Goal: Task Accomplishment & Management: Manage account settings

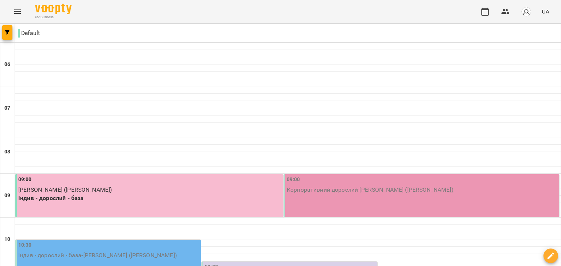
click at [307, 11] on div "For Business UA" at bounding box center [280, 11] width 561 height 23
type input "**********"
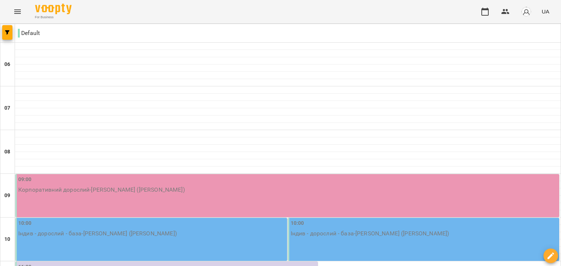
scroll to position [315, 0]
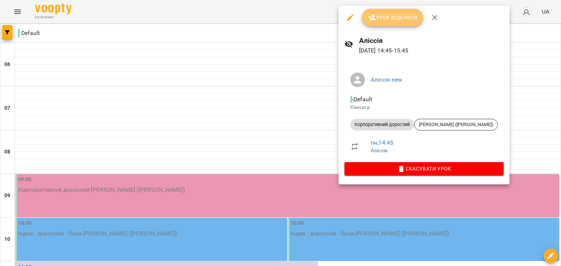
click at [378, 18] on span "Урок відбувся" at bounding box center [393, 17] width 50 height 9
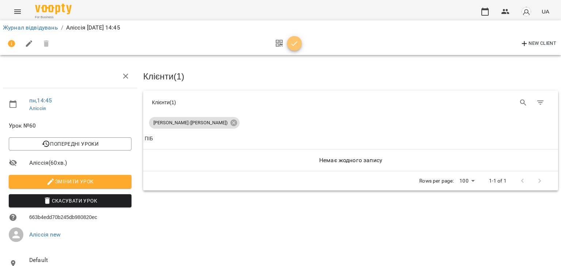
click at [289, 48] on button "button" at bounding box center [294, 43] width 15 height 15
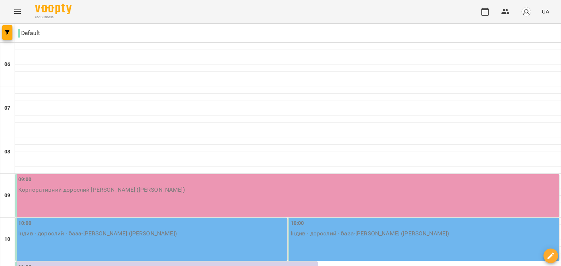
scroll to position [384, 0]
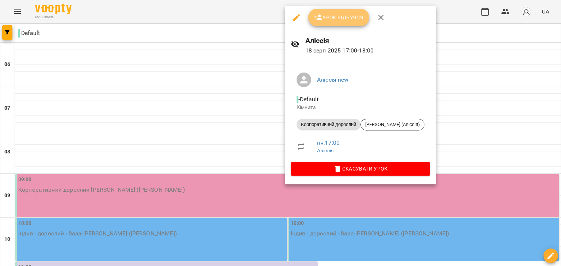
click at [326, 13] on span "Урок відбувся" at bounding box center [339, 17] width 50 height 9
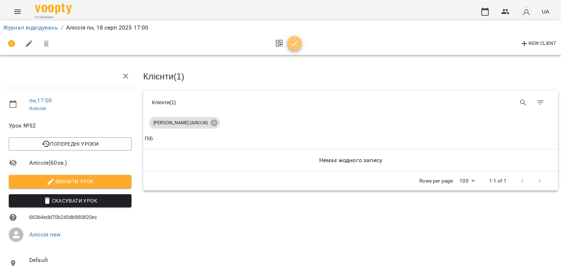
click at [300, 45] on span "button" at bounding box center [294, 43] width 15 height 9
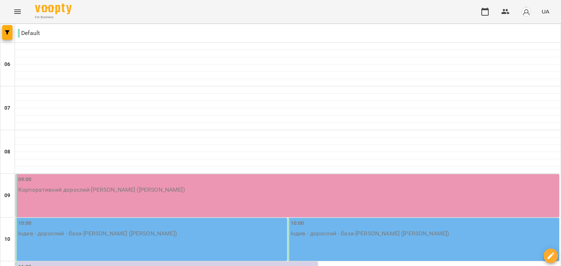
scroll to position [182, 0]
click at [223, 14] on div "For Business UA" at bounding box center [280, 11] width 561 height 23
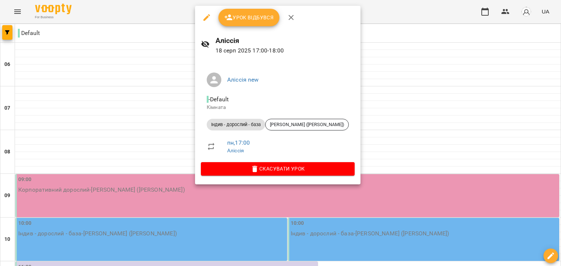
click at [244, 23] on button "Урок відбувся" at bounding box center [248, 18] width 61 height 18
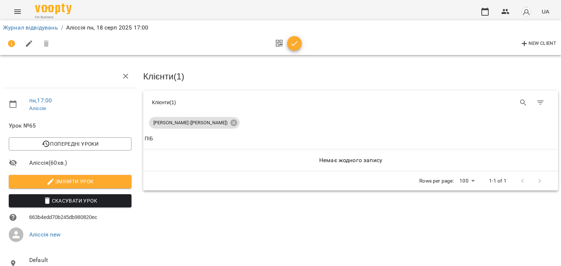
click at [308, 51] on div "New Client" at bounding box center [280, 44] width 555 height 18
click at [291, 44] on icon "button" at bounding box center [294, 43] width 9 height 9
